Goal: Task Accomplishment & Management: Manage account settings

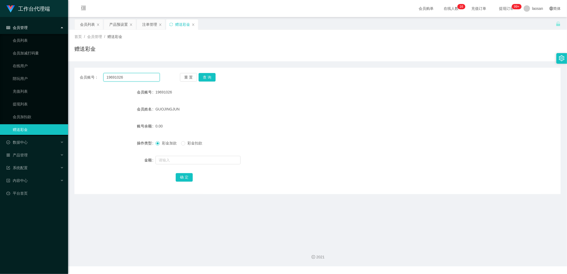
drag, startPoint x: 135, startPoint y: 80, endPoint x: 84, endPoint y: 78, distance: 51.4
click at [84, 78] on div "会员账号： 19691026" at bounding box center [120, 77] width 80 height 9
type input "260899"
click at [209, 79] on button "查 询" at bounding box center [207, 77] width 17 height 9
drag, startPoint x: 125, startPoint y: 77, endPoint x: 98, endPoint y: 72, distance: 26.9
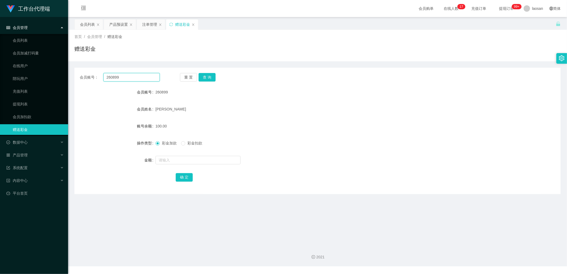
click at [98, 72] on div "会员账号： 260899 重 置 查 询 会员账号 260899 会员姓名 Lee Poh Heng 账号余额 100.00 操作类型 彩金加款 彩金扣款 金…" at bounding box center [317, 131] width 486 height 127
click at [116, 3] on div "会员购单 在线人数 0 1 2 3 4 5 6 7 8 9 0 1 2 3 4 5 6 7 8 9 0 1 2 3 4 5 6 7 8 9 0 1 2 3 4…" at bounding box center [317, 8] width 499 height 17
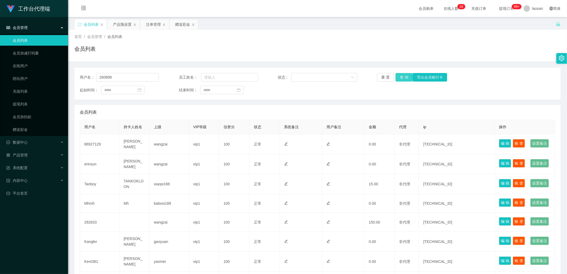
type input "260899"
click at [406, 76] on button "查 询" at bounding box center [404, 77] width 17 height 9
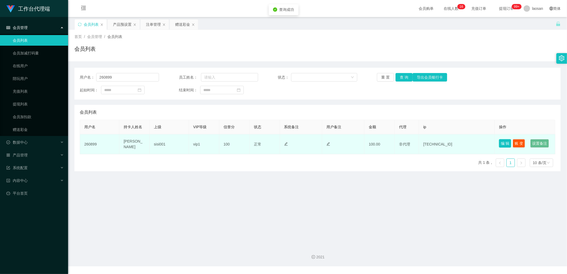
click at [501, 142] on button "编 辑" at bounding box center [505, 143] width 12 height 9
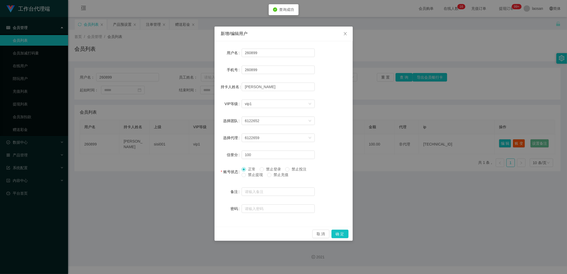
click at [253, 176] on span "禁止提现" at bounding box center [255, 175] width 19 height 4
click at [429, 188] on div "新增/编辑用户 用户名 260899 手机号 260899 持卡人姓名 [PERSON_NAME] VIP等级 选择VIP等级 vip1 选择团队 61226…" at bounding box center [283, 137] width 567 height 274
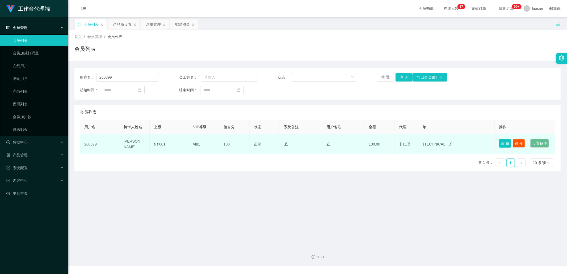
click at [503, 142] on button "编 辑" at bounding box center [505, 143] width 12 height 9
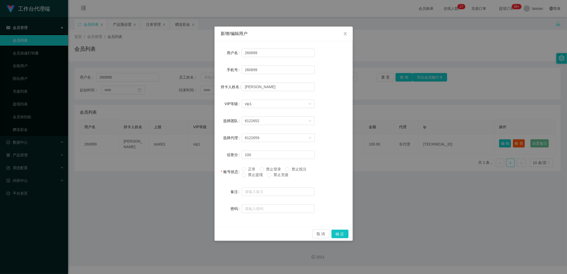
click at [445, 182] on div "新增/编辑用户 用户名 260899 手机号 260899 持卡人姓名 [PERSON_NAME] VIP等级 选择VIP等级 vip1 选择团队 61226…" at bounding box center [283, 137] width 567 height 274
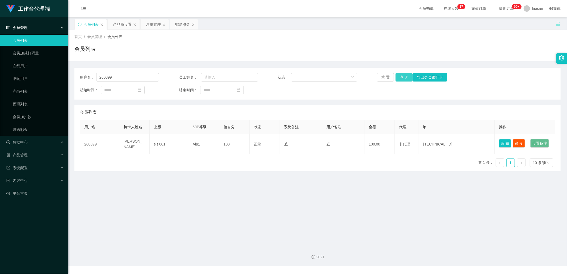
click at [400, 76] on button "查 询" at bounding box center [404, 77] width 17 height 9
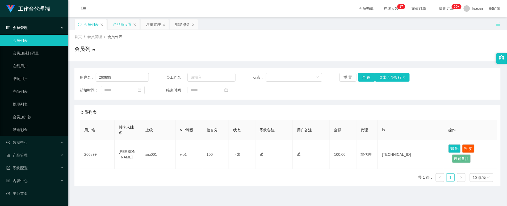
click at [129, 22] on div "产品预设置" at bounding box center [122, 24] width 19 height 10
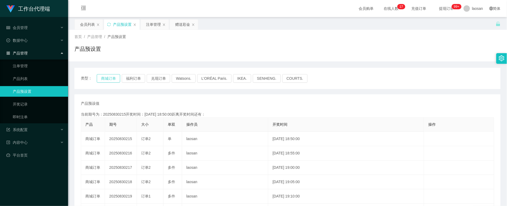
click at [110, 80] on button "商城订单" at bounding box center [108, 78] width 23 height 9
click at [359, 49] on div "产品预设置" at bounding box center [287, 51] width 426 height 12
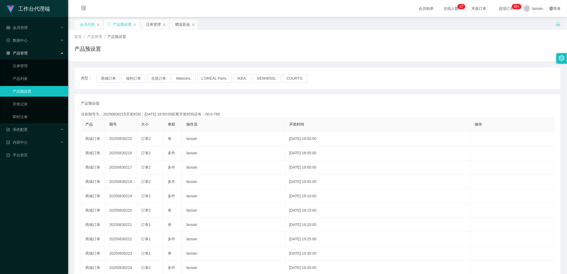
click at [85, 27] on div "会员列表" at bounding box center [87, 24] width 15 height 10
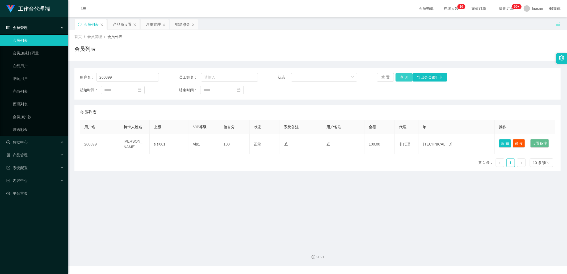
click at [406, 78] on button "查 询" at bounding box center [404, 77] width 17 height 9
click at [406, 78] on button "查 询" at bounding box center [407, 77] width 23 height 9
click at [406, 78] on div "重 置 查 询 导出会员银行卡" at bounding box center [416, 77] width 79 height 9
click at [406, 78] on button "查 询" at bounding box center [404, 77] width 17 height 9
click at [406, 78] on div "重 置 查 询 导出会员银行卡" at bounding box center [416, 77] width 79 height 9
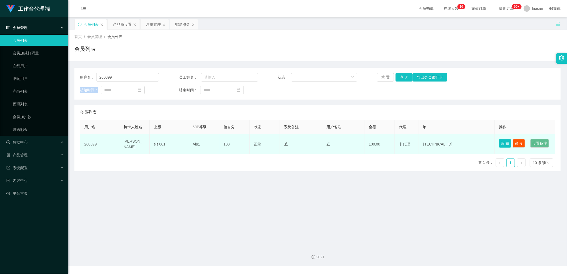
click at [503, 144] on button "编 辑" at bounding box center [505, 143] width 12 height 9
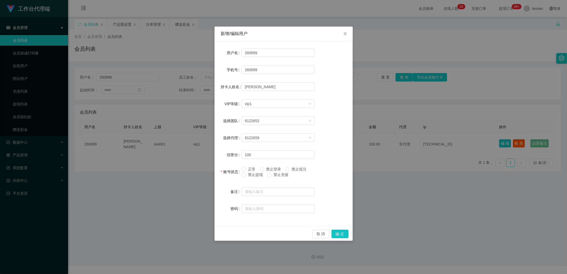
click at [254, 174] on span "禁止提现" at bounding box center [255, 175] width 19 height 4
click at [344, 233] on button "确 定" at bounding box center [340, 234] width 17 height 9
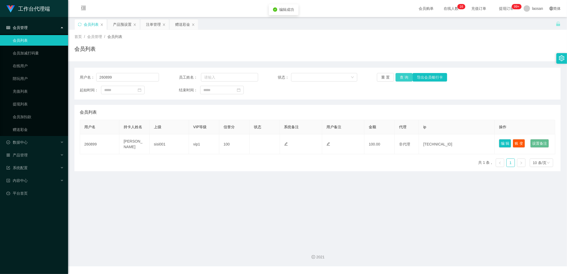
click at [402, 80] on button "查 询" at bounding box center [404, 77] width 17 height 9
click at [402, 81] on button "查 询" at bounding box center [404, 77] width 17 height 9
click at [131, 23] on div "产品预设置" at bounding box center [122, 24] width 19 height 10
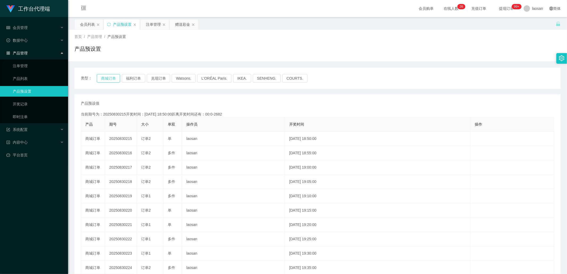
click at [116, 77] on button "商城订单" at bounding box center [108, 78] width 23 height 9
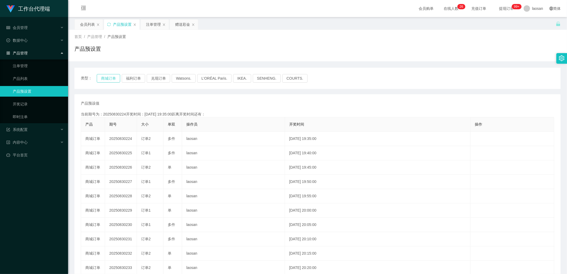
click at [116, 77] on button "商城订单" at bounding box center [108, 78] width 23 height 9
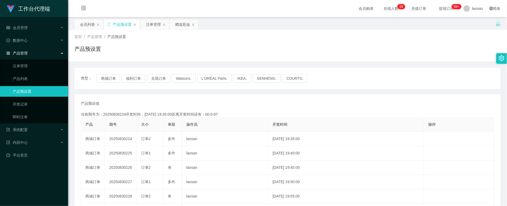
click at [223, 101] on div "产品预设值 添加期号" at bounding box center [288, 104] width 414 height 6
click at [34, 65] on link "注单管理" at bounding box center [38, 66] width 51 height 11
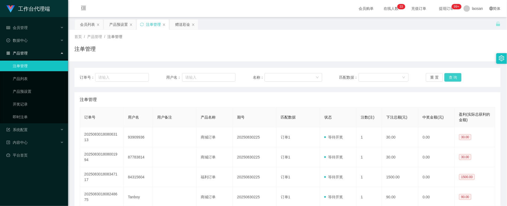
click at [445, 78] on button "查 询" at bounding box center [453, 77] width 17 height 9
click at [445, 77] on div "重 置 查 询" at bounding box center [460, 77] width 69 height 9
click at [445, 77] on button "查 询" at bounding box center [453, 77] width 17 height 9
click at [445, 77] on div "重 置 查 询" at bounding box center [460, 77] width 69 height 9
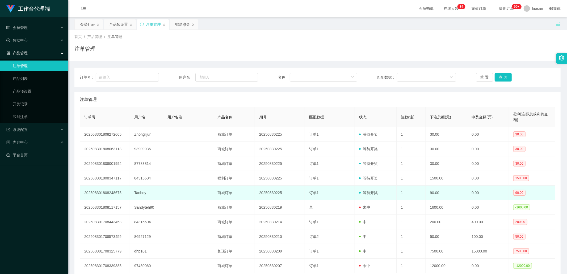
drag, startPoint x: 154, startPoint y: 193, endPoint x: 160, endPoint y: 187, distance: 7.9
click at [160, 187] on td "Tanboy" at bounding box center [146, 193] width 33 height 15
click at [156, 188] on td "Tanboy" at bounding box center [146, 193] width 33 height 15
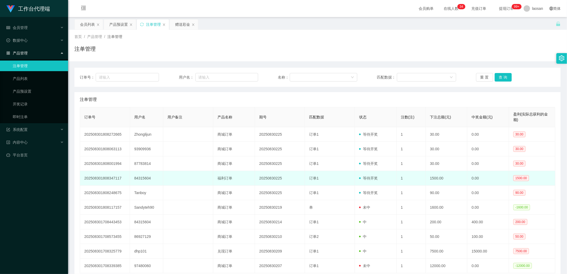
click at [153, 180] on td "84315604" at bounding box center [146, 178] width 33 height 15
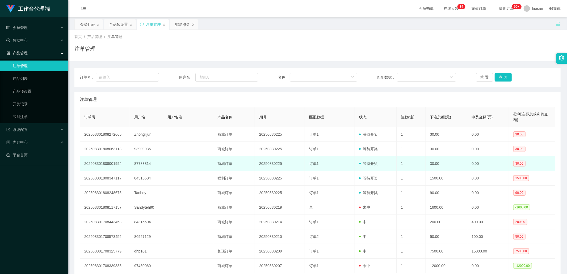
click at [152, 164] on td "87783814" at bounding box center [146, 164] width 33 height 15
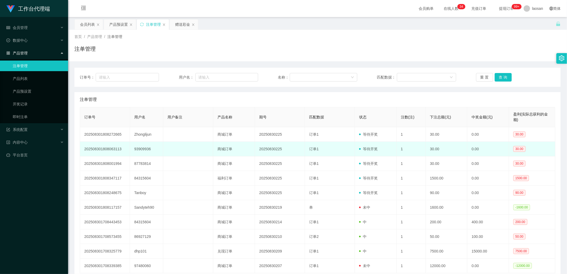
click at [150, 155] on td "93909936" at bounding box center [146, 149] width 33 height 15
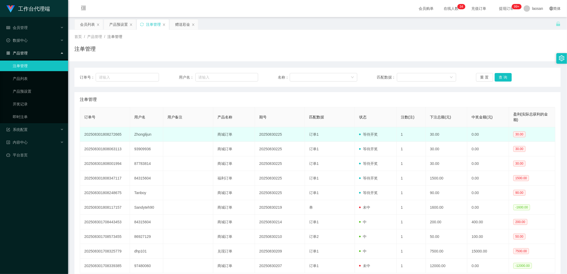
click at [158, 133] on td "Zhonglijun" at bounding box center [146, 134] width 33 height 15
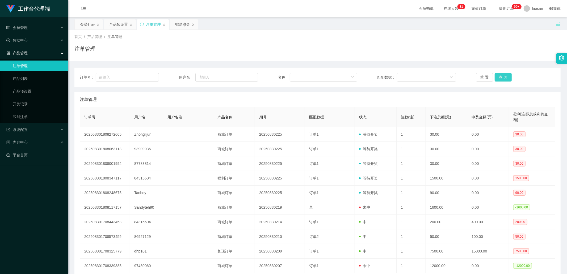
click at [498, 81] on button "查 询" at bounding box center [503, 77] width 17 height 9
click at [498, 81] on div "重 置 查 询" at bounding box center [515, 77] width 79 height 9
